Goal: Information Seeking & Learning: Obtain resource

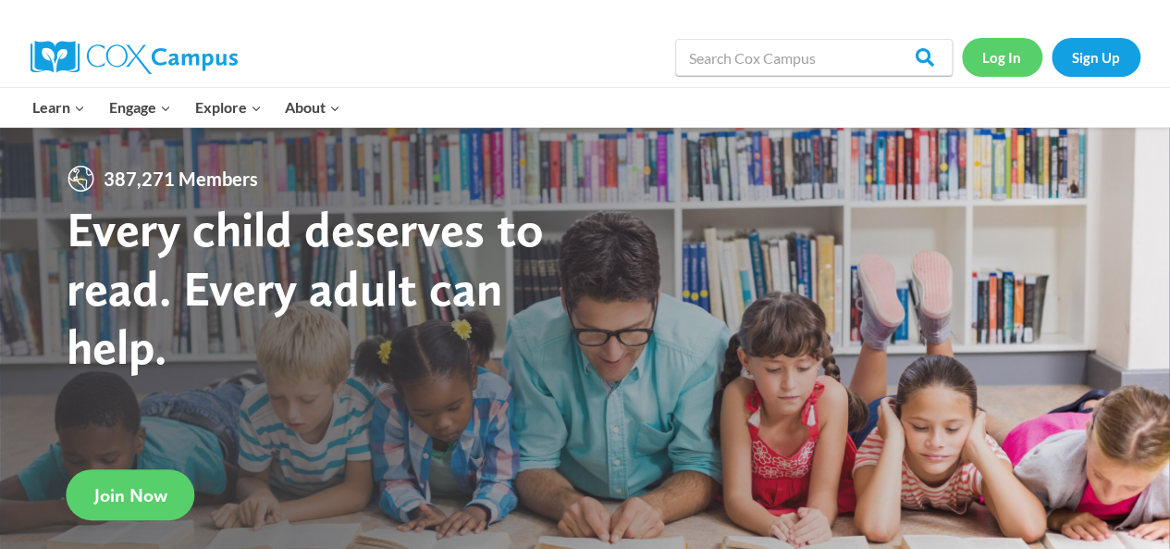
click at [982, 44] on link "Log In" at bounding box center [1002, 57] width 80 height 38
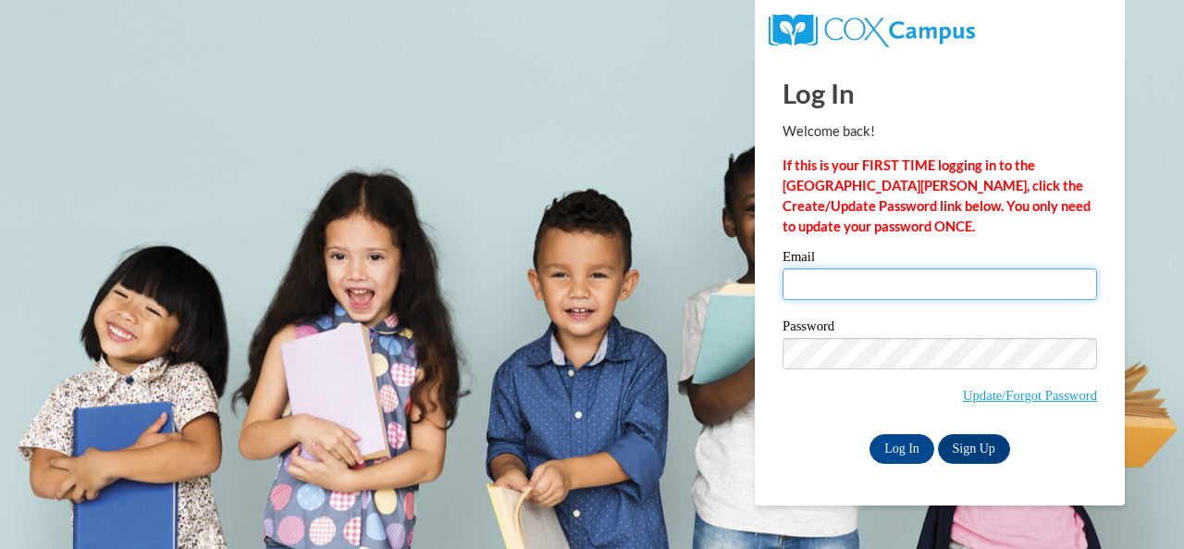
click at [831, 290] on input "Email" at bounding box center [940, 283] width 315 height 31
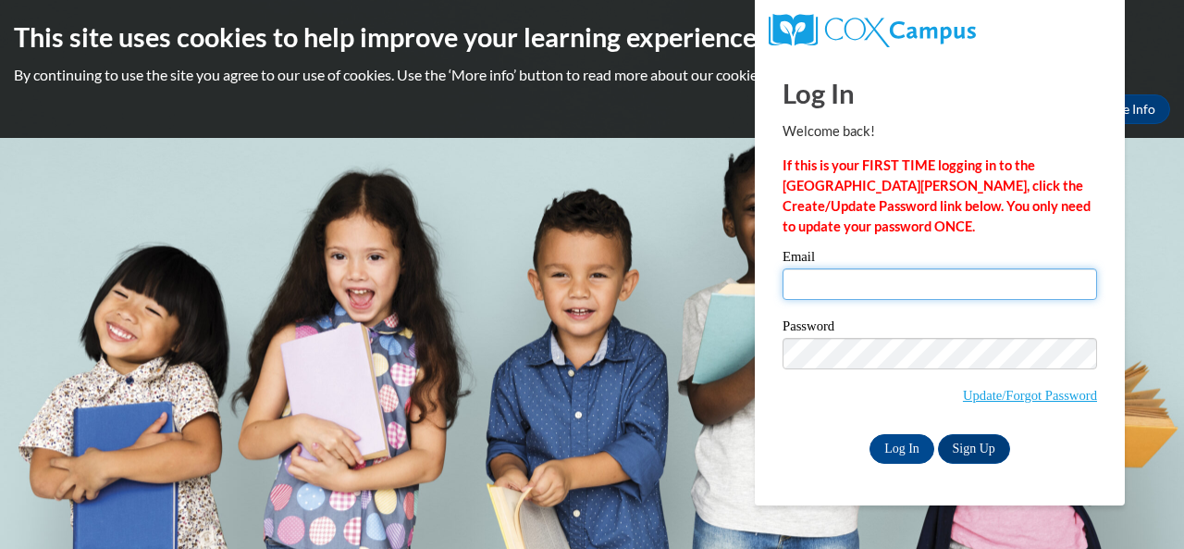
type input "[EMAIL_ADDRESS][DOMAIN_NAME]"
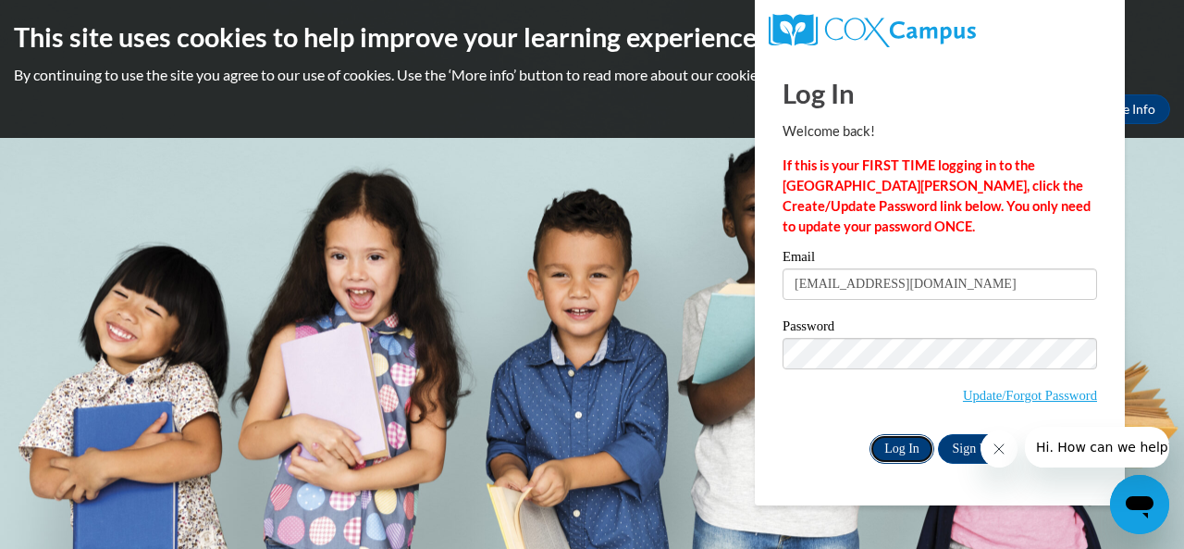
click at [899, 455] on input "Log In" at bounding box center [902, 449] width 65 height 30
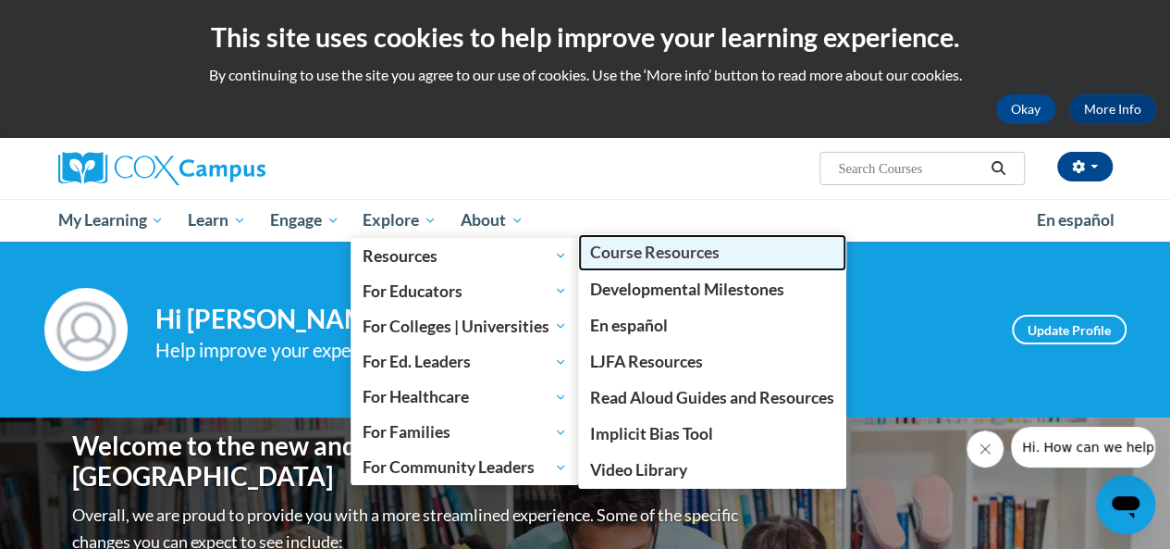
click at [614, 254] on span "Course Resources" at bounding box center [655, 251] width 130 height 19
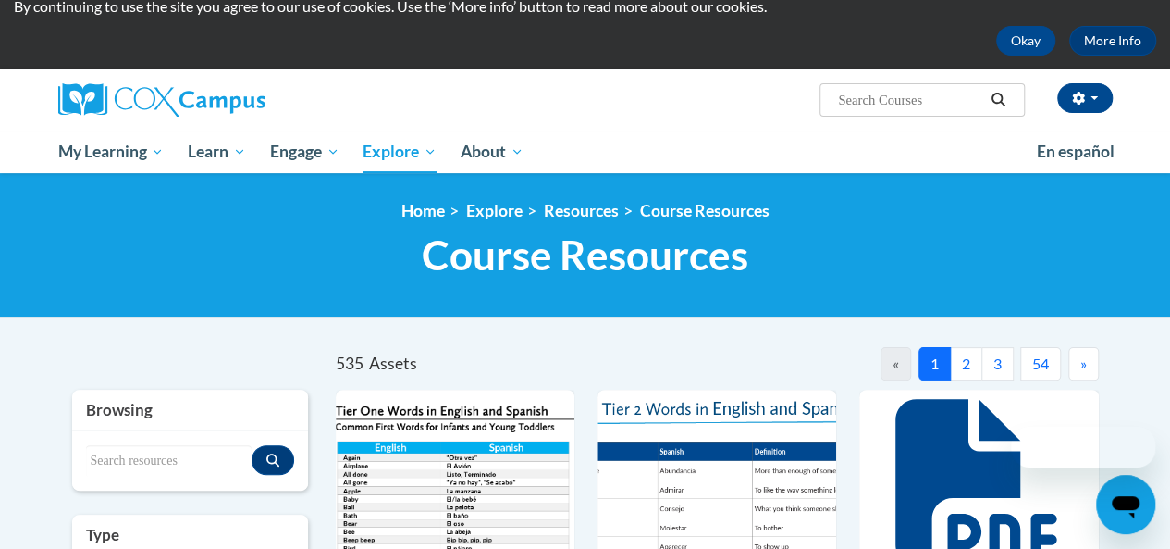
scroll to position [70, 0]
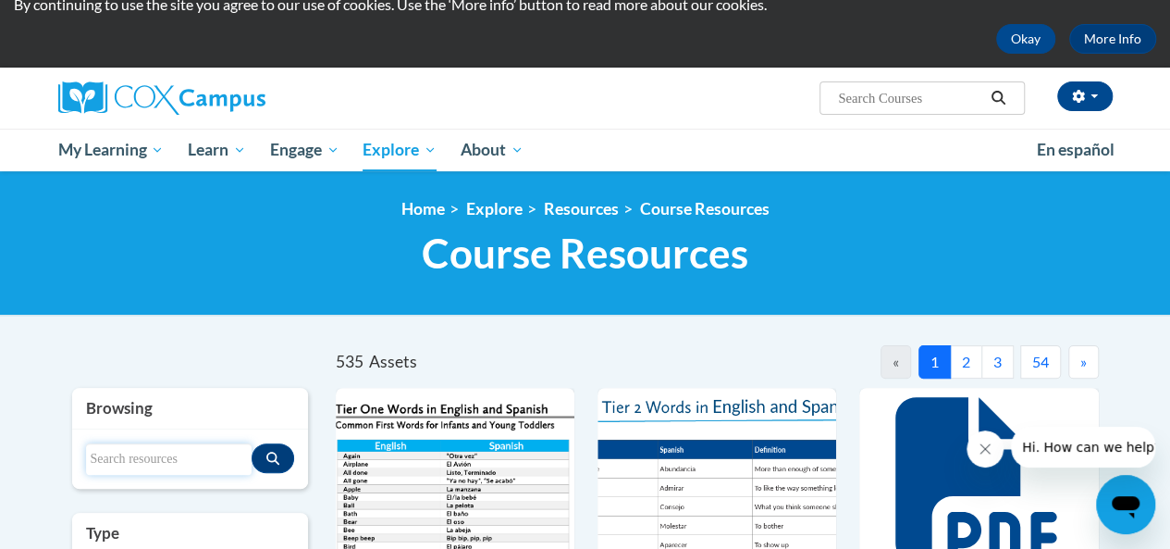
click at [183, 453] on input "Search resources" at bounding box center [169, 458] width 166 height 31
type input "comprehension lesson framework"
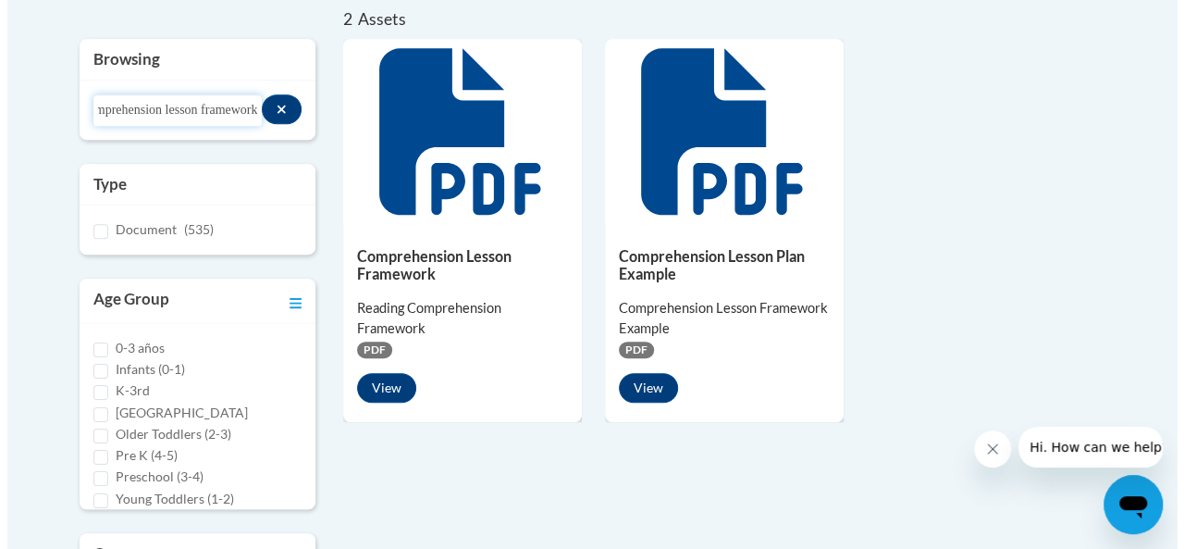
scroll to position [407, 0]
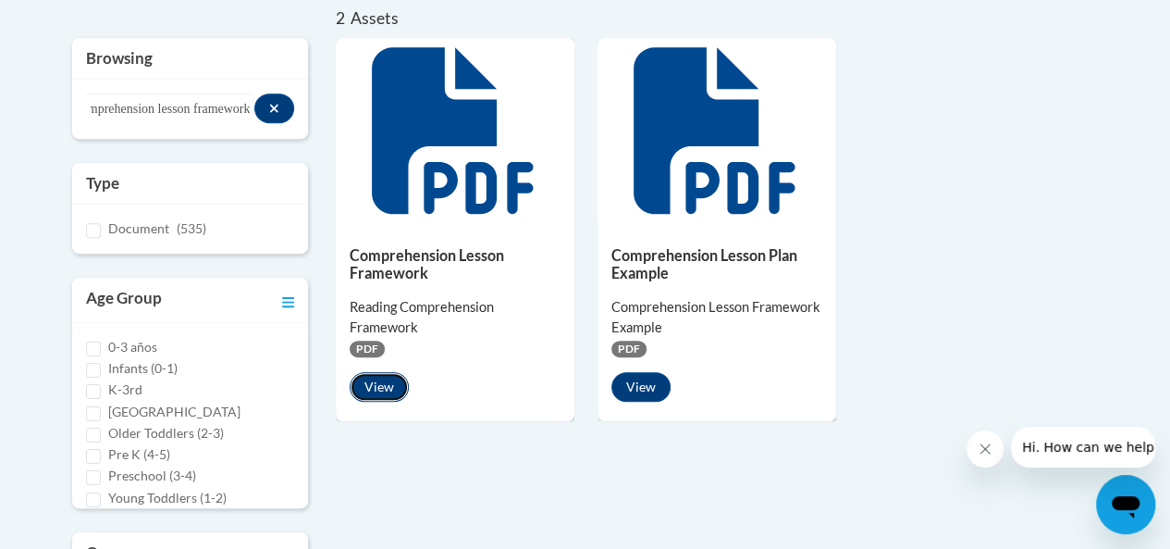
click at [383, 385] on button "View" at bounding box center [379, 387] width 59 height 30
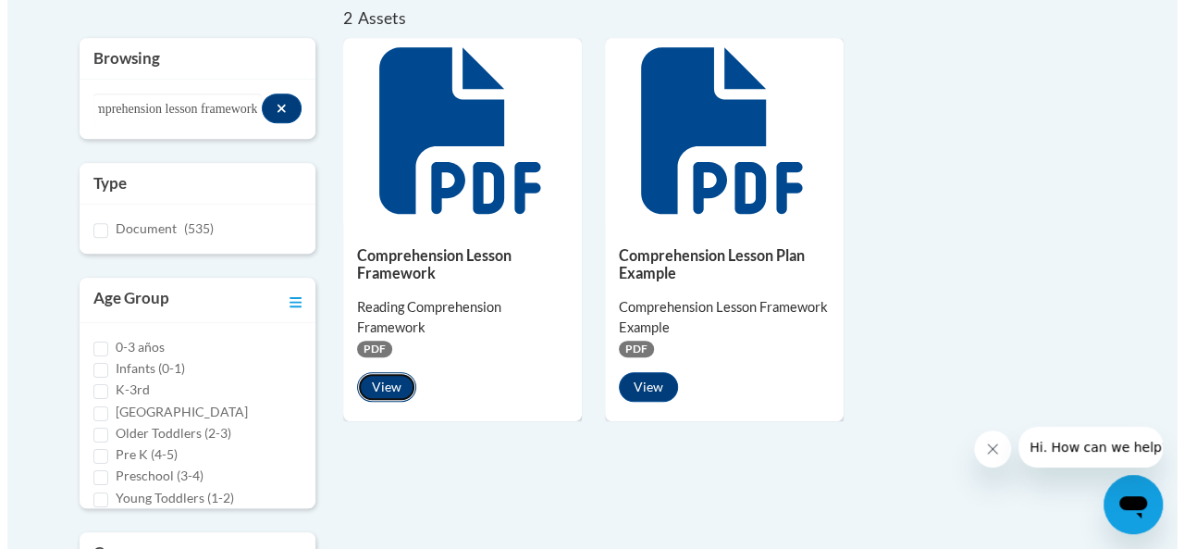
scroll to position [0, 0]
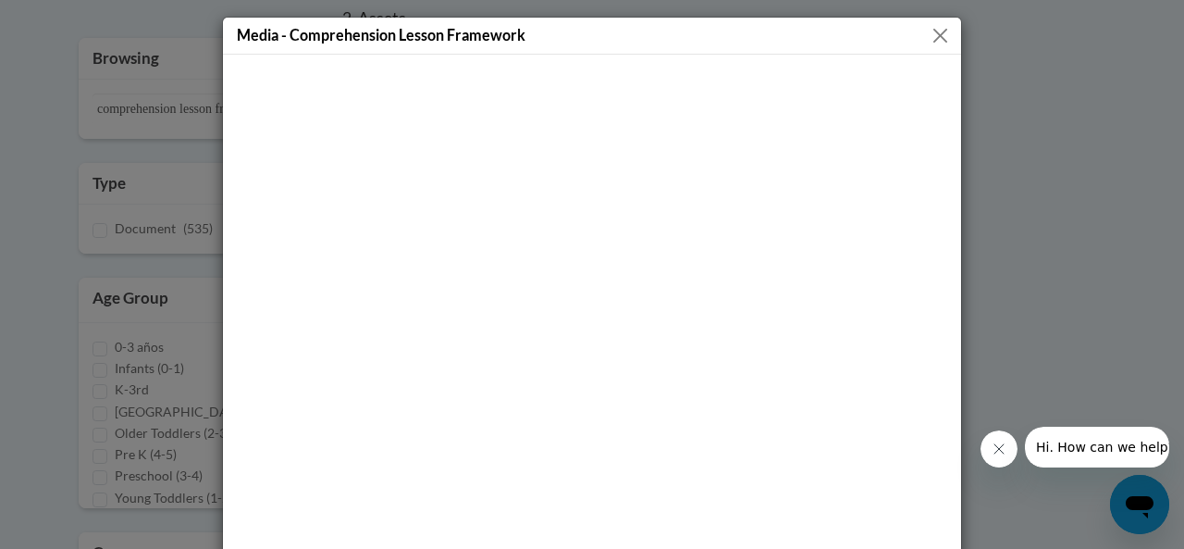
click at [931, 29] on button "Close" at bounding box center [940, 35] width 23 height 23
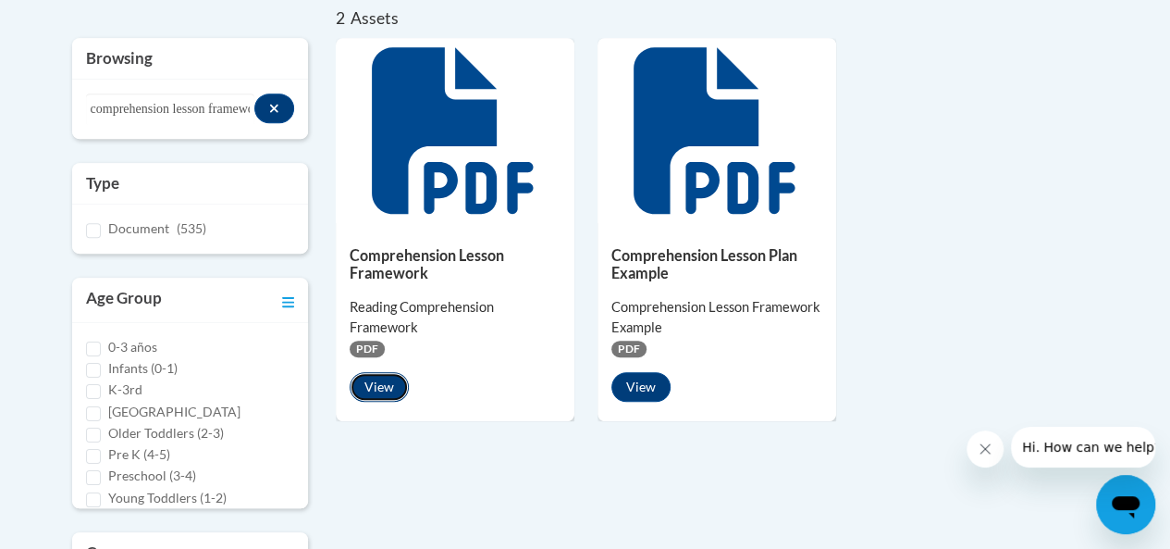
click at [383, 393] on button "View" at bounding box center [379, 387] width 59 height 30
